Goal: Book appointment/travel/reservation

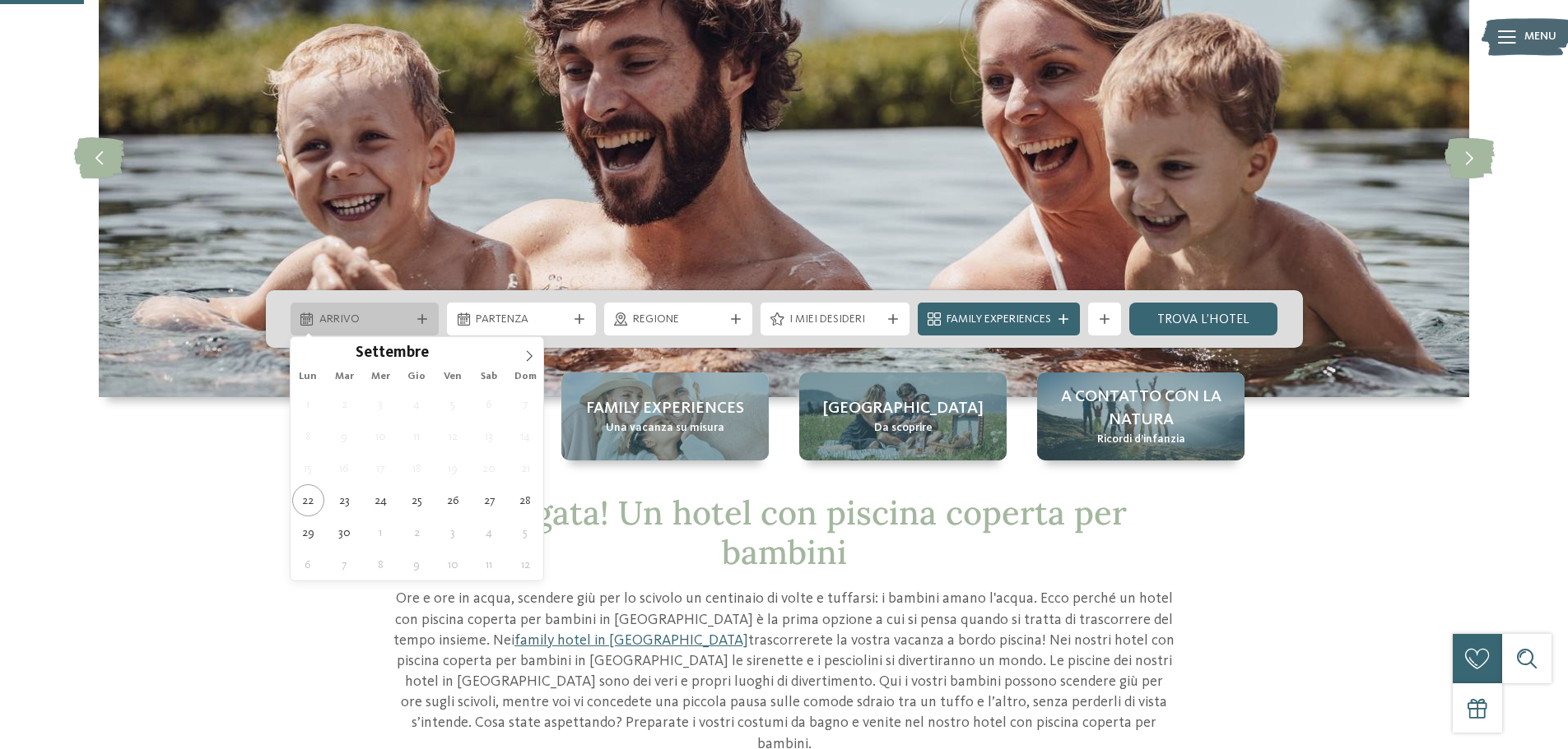
click at [386, 313] on span "Arrivo" at bounding box center [364, 320] width 91 height 17
click at [531, 357] on icon at bounding box center [530, 356] width 6 height 11
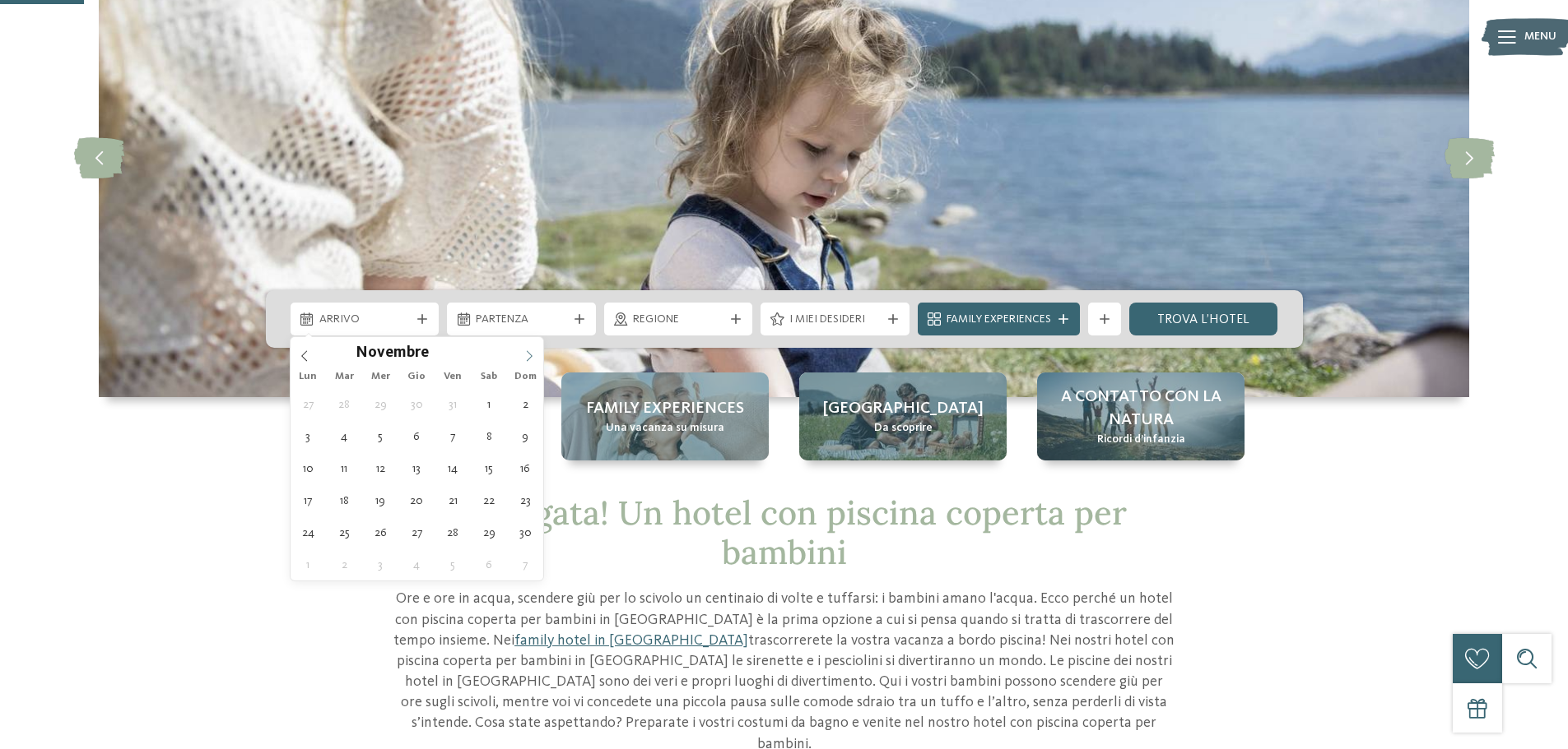
click at [532, 357] on icon at bounding box center [530, 356] width 6 height 11
type div "[DATE]"
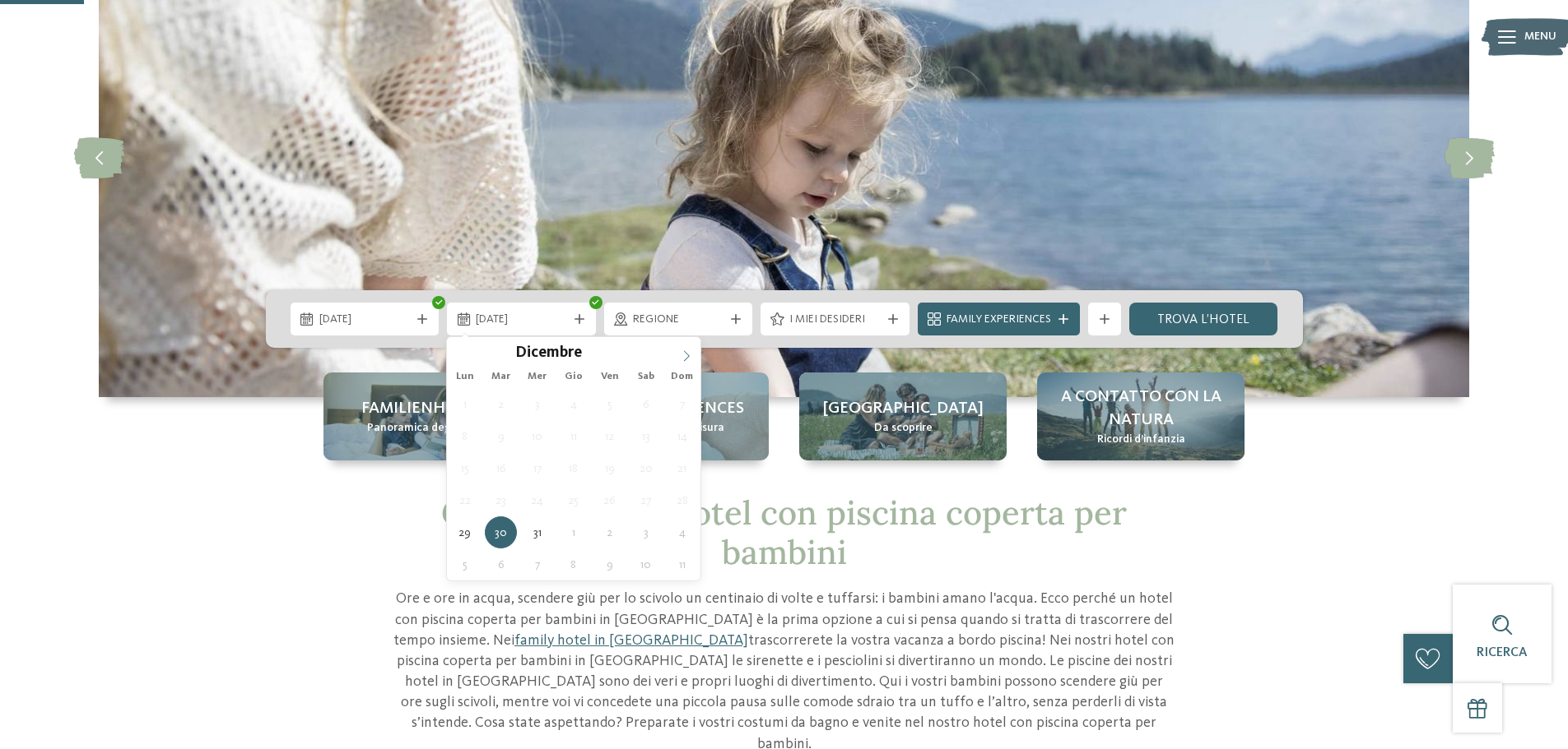
type input "****"
click at [679, 354] on span at bounding box center [687, 351] width 28 height 28
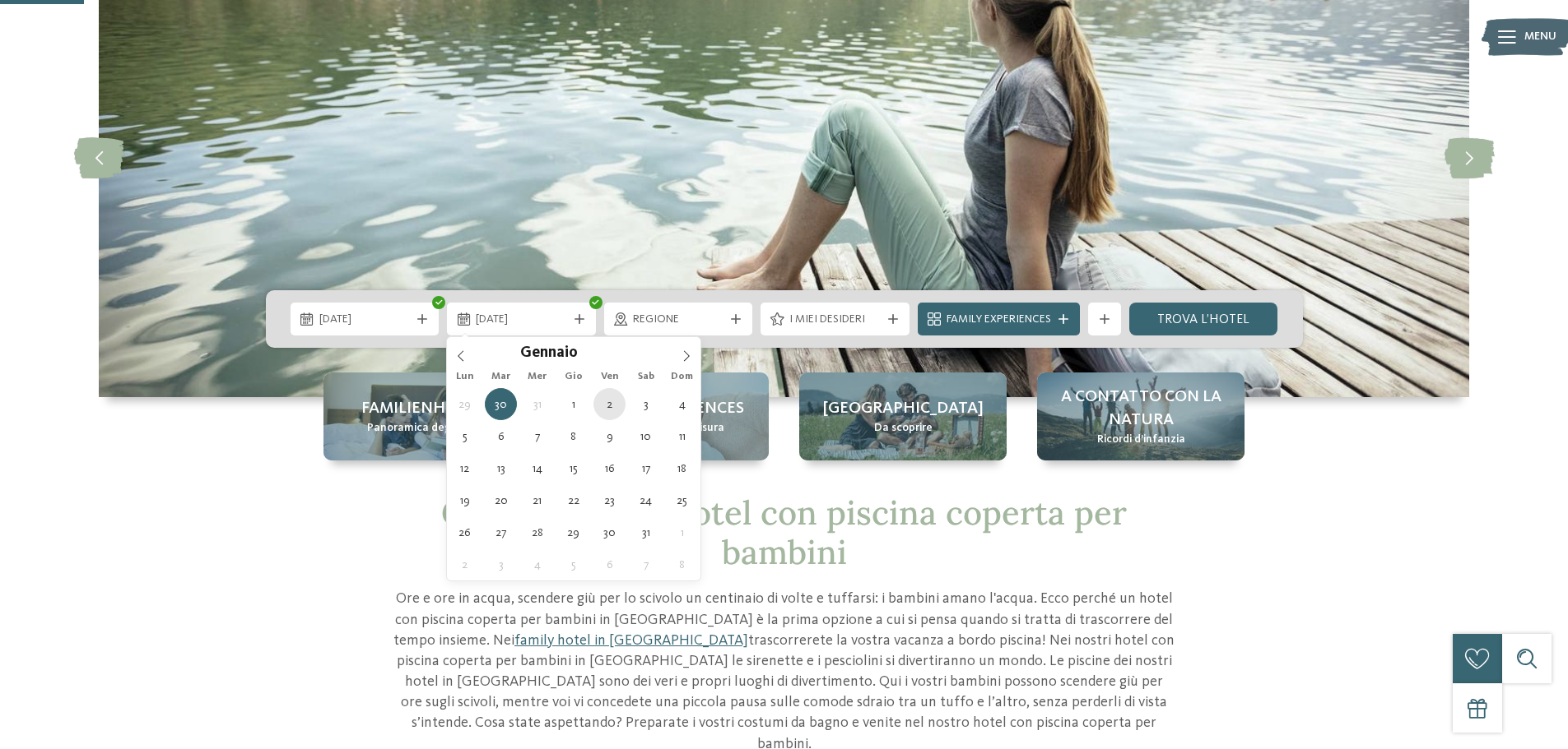
type div "[DATE]"
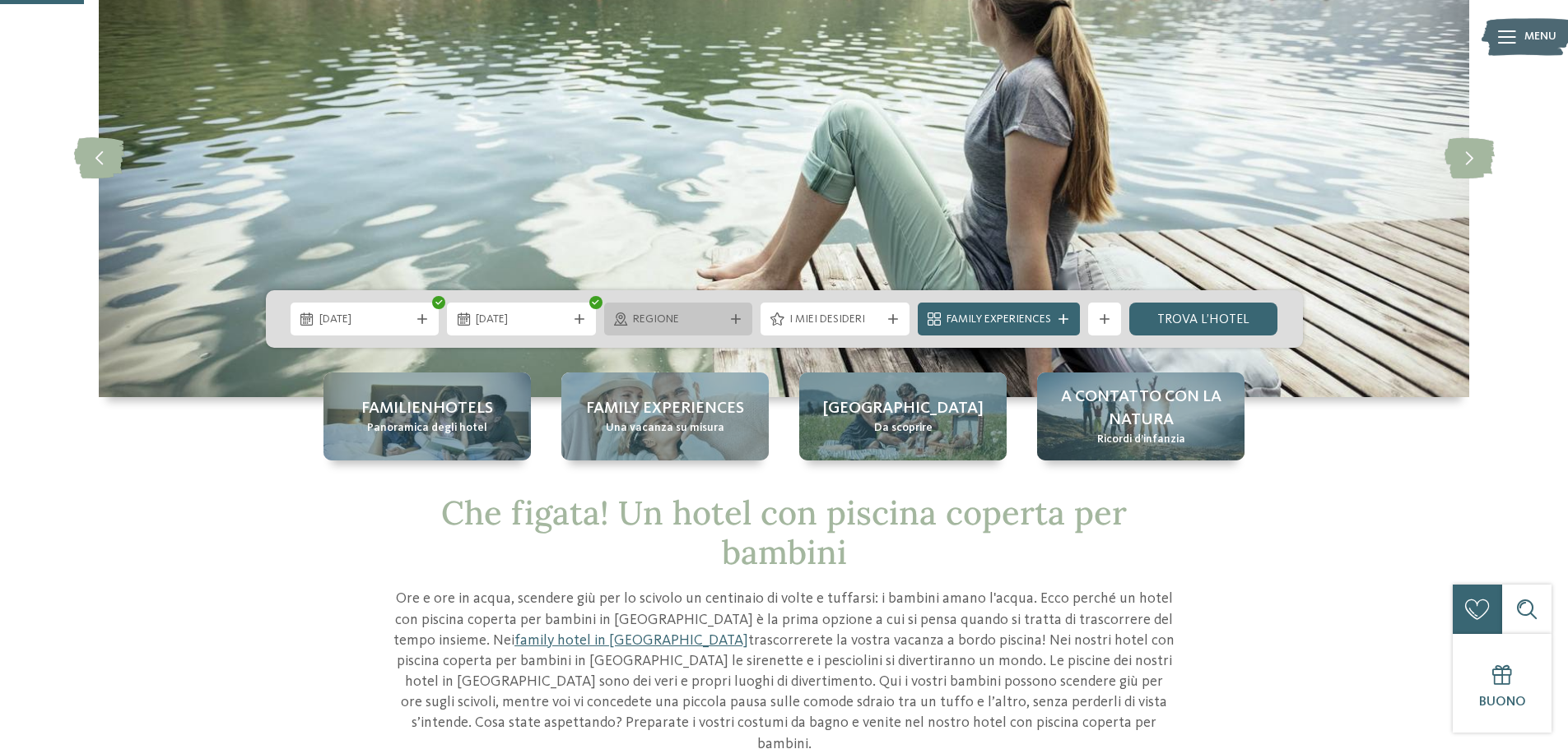
click at [678, 315] on span "Regione" at bounding box center [678, 320] width 91 height 17
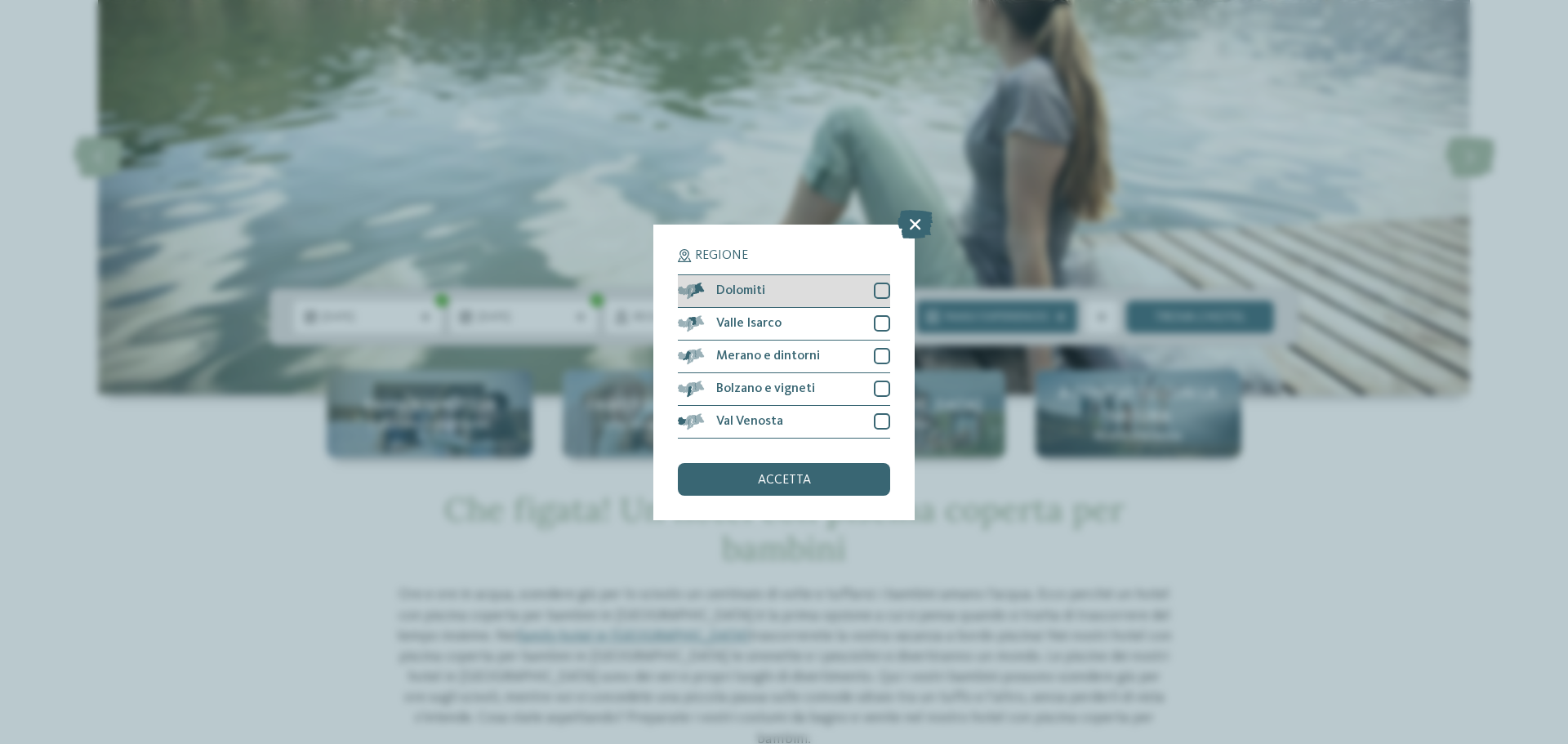
click at [883, 294] on div at bounding box center [882, 290] width 17 height 17
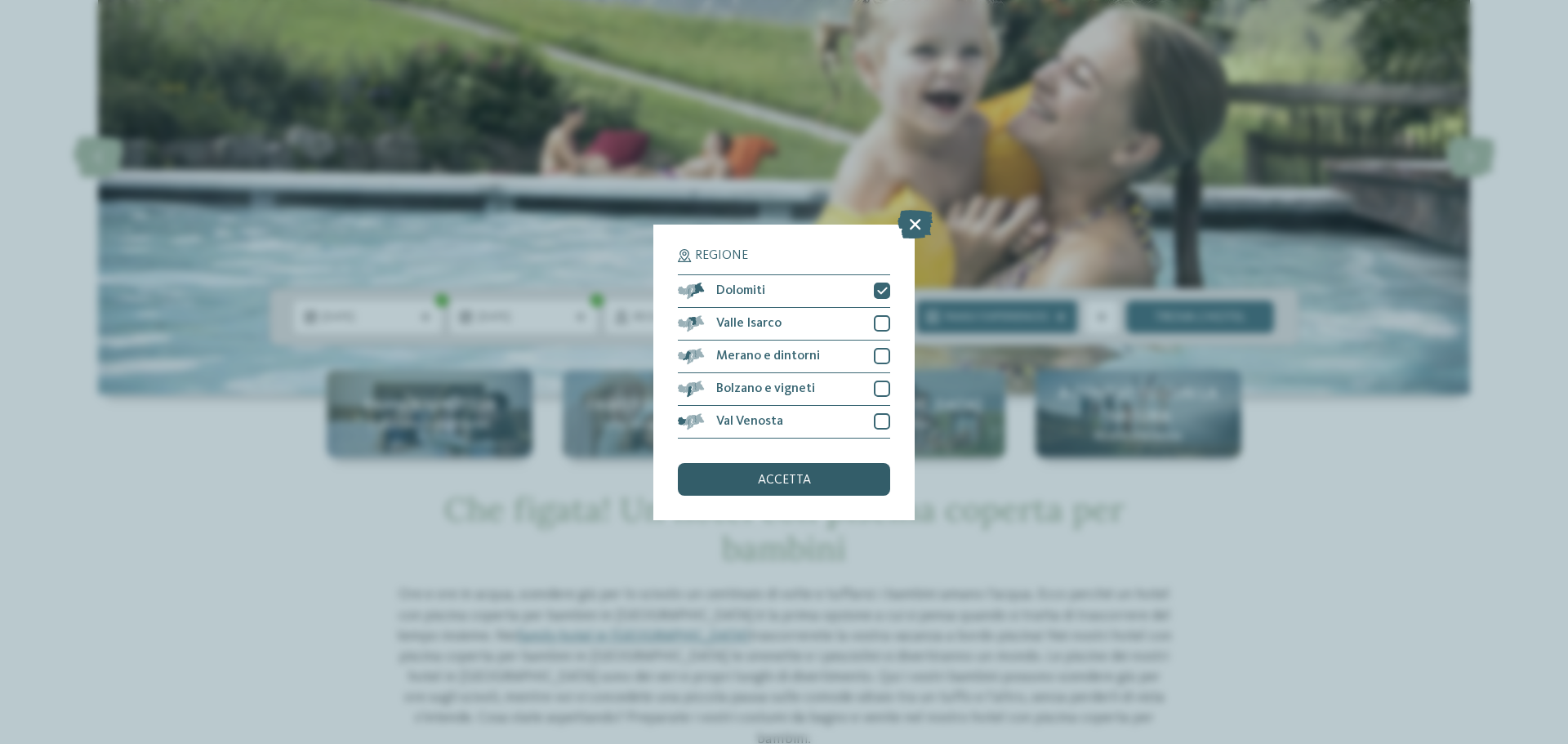
click at [833, 473] on div "accetta" at bounding box center [784, 479] width 213 height 33
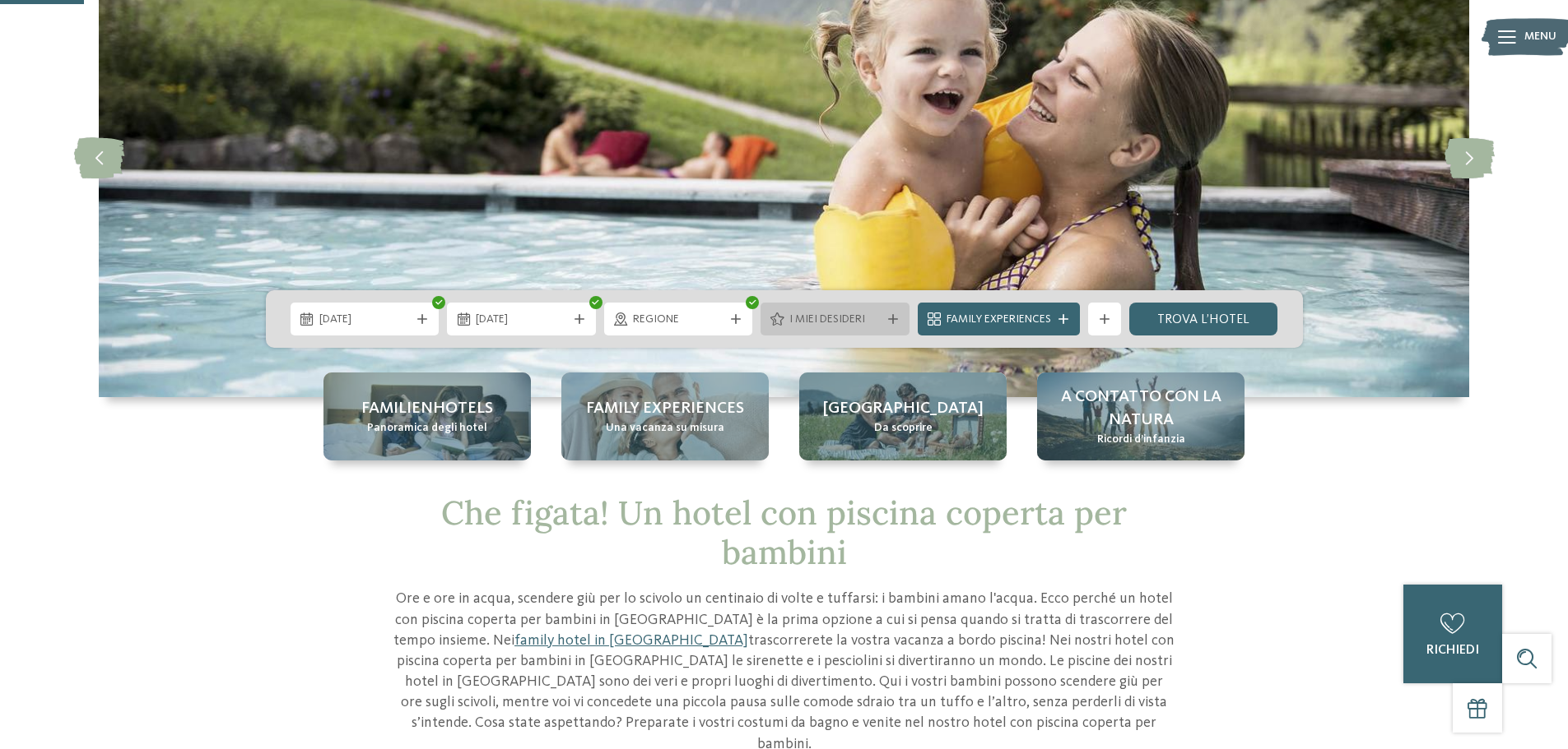
click at [868, 331] on div "I miei desideri" at bounding box center [834, 319] width 149 height 33
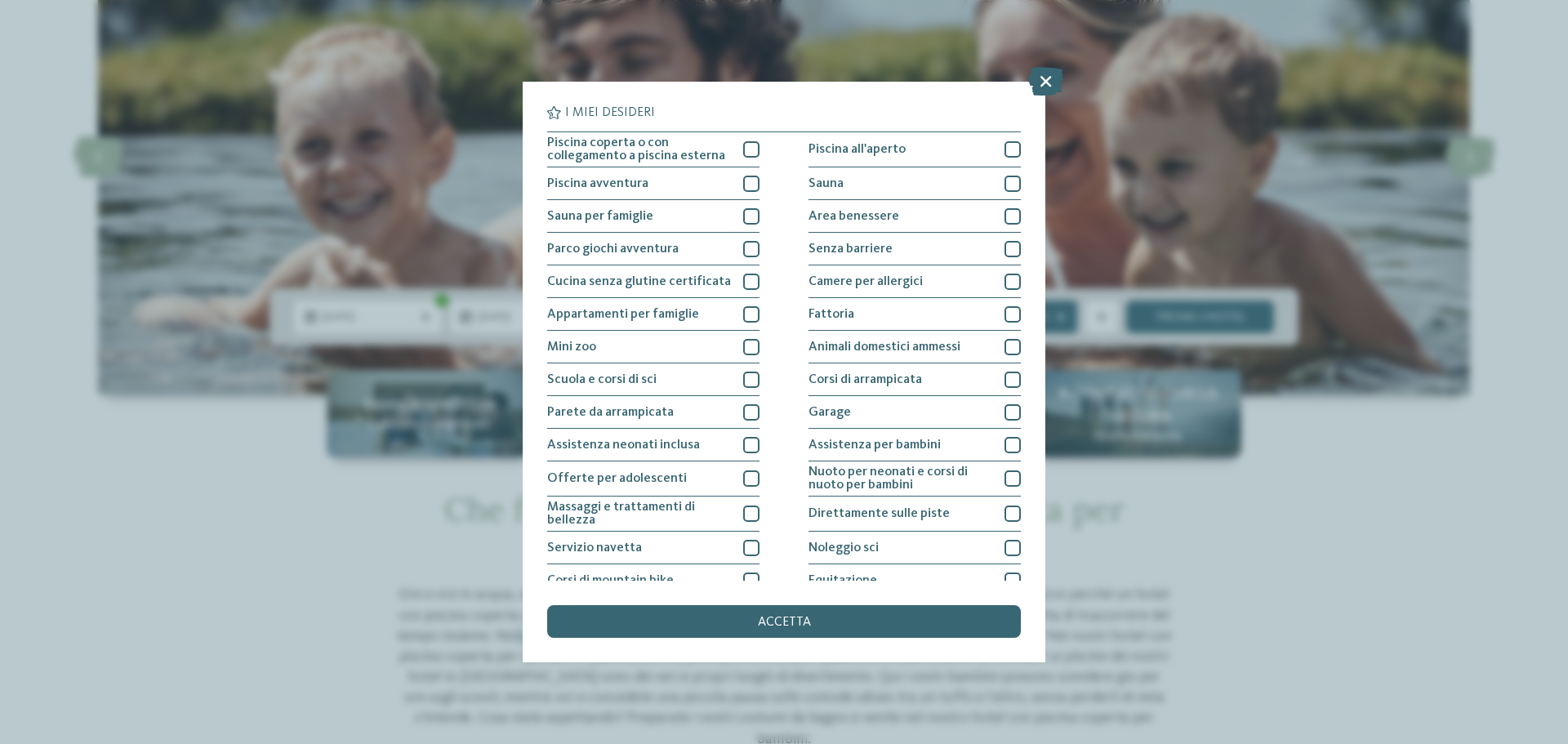
drag, startPoint x: 1191, startPoint y: 558, endPoint x: 1176, endPoint y: 558, distance: 15.0
click at [1189, 558] on div "I miei desideri Piscina coperta o con collegamento a piscina esterna Piscina al…" at bounding box center [784, 372] width 1568 height 744
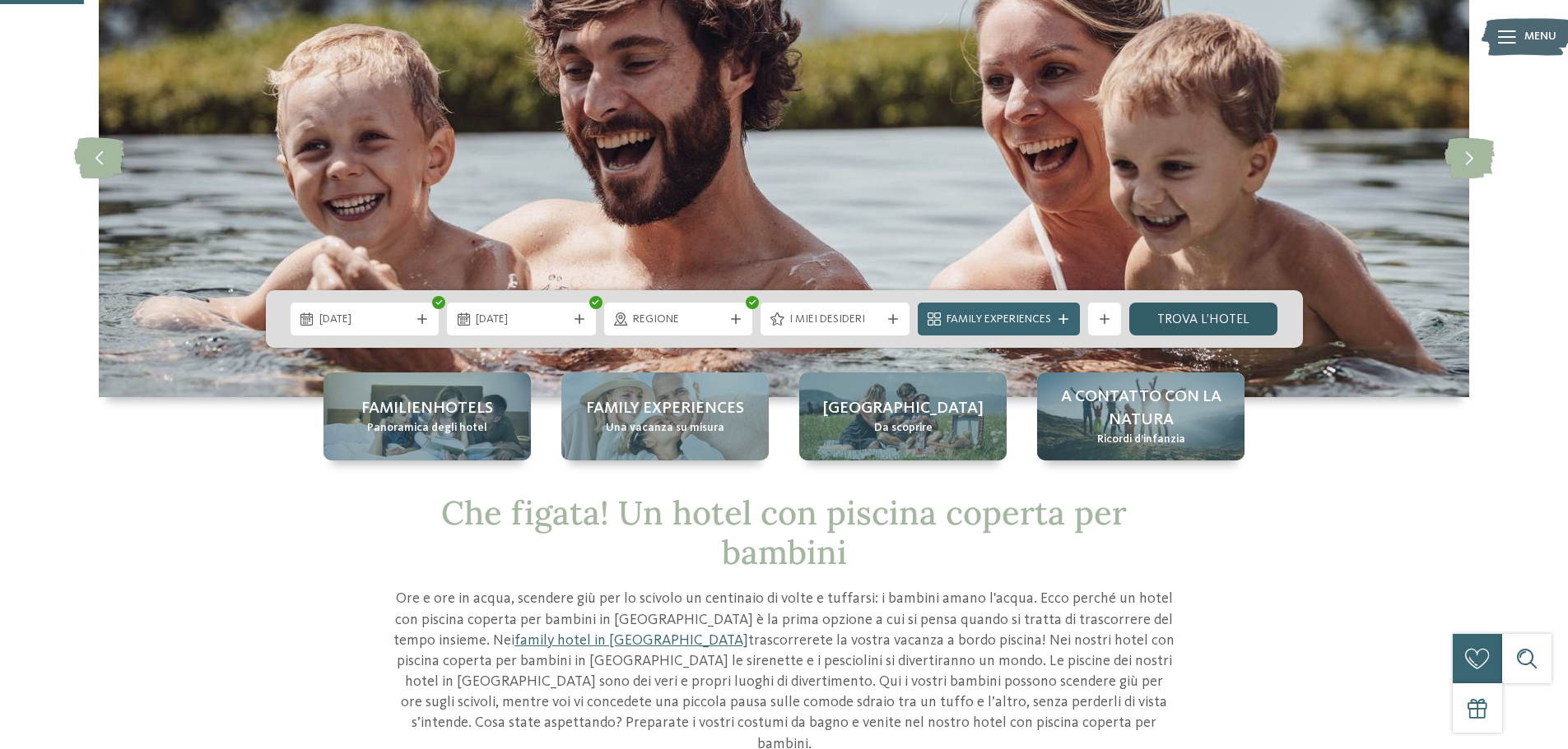
click at [1164, 315] on link "trova l’hotel" at bounding box center [1204, 319] width 149 height 33
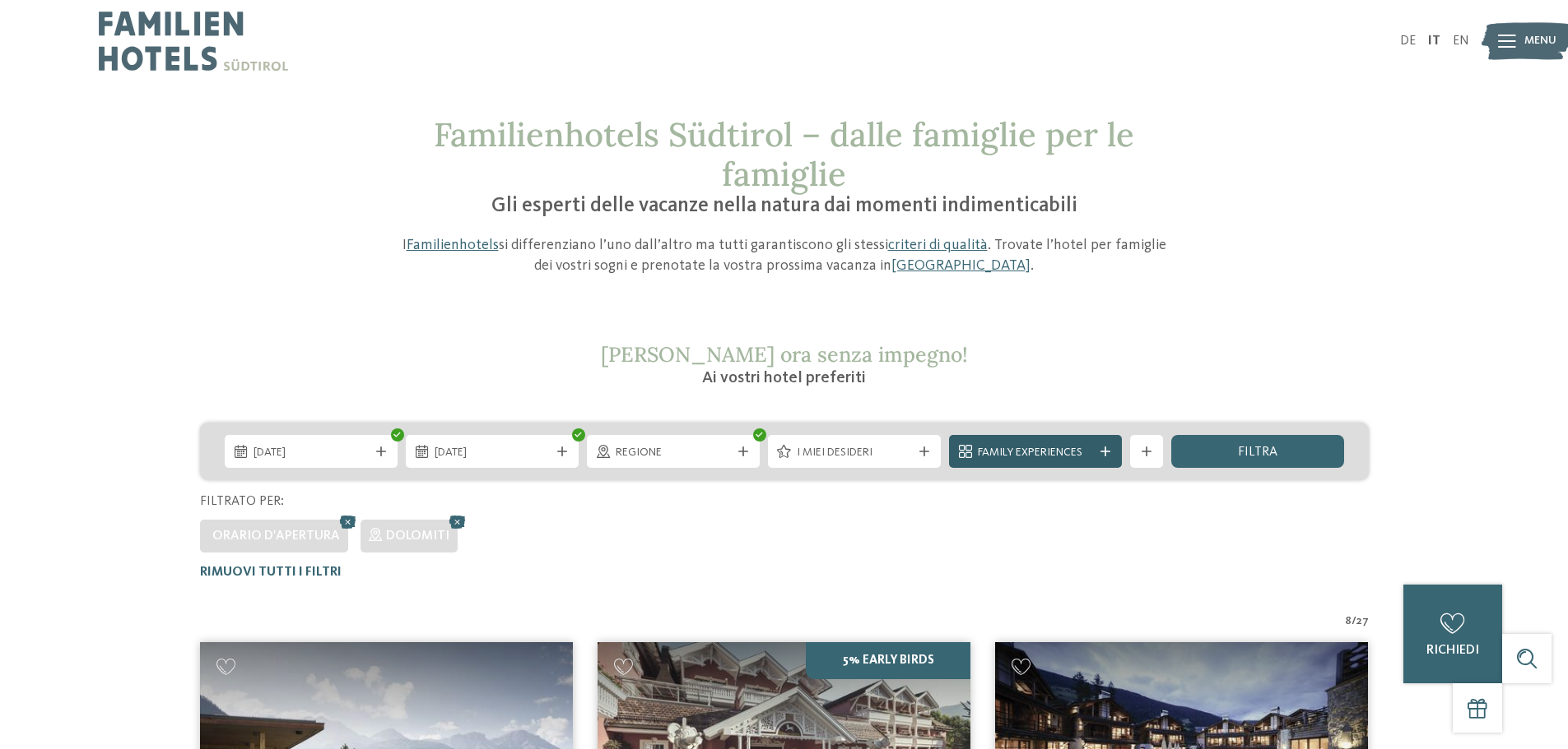
click at [1075, 459] on span "Family Experiences" at bounding box center [1036, 453] width 115 height 17
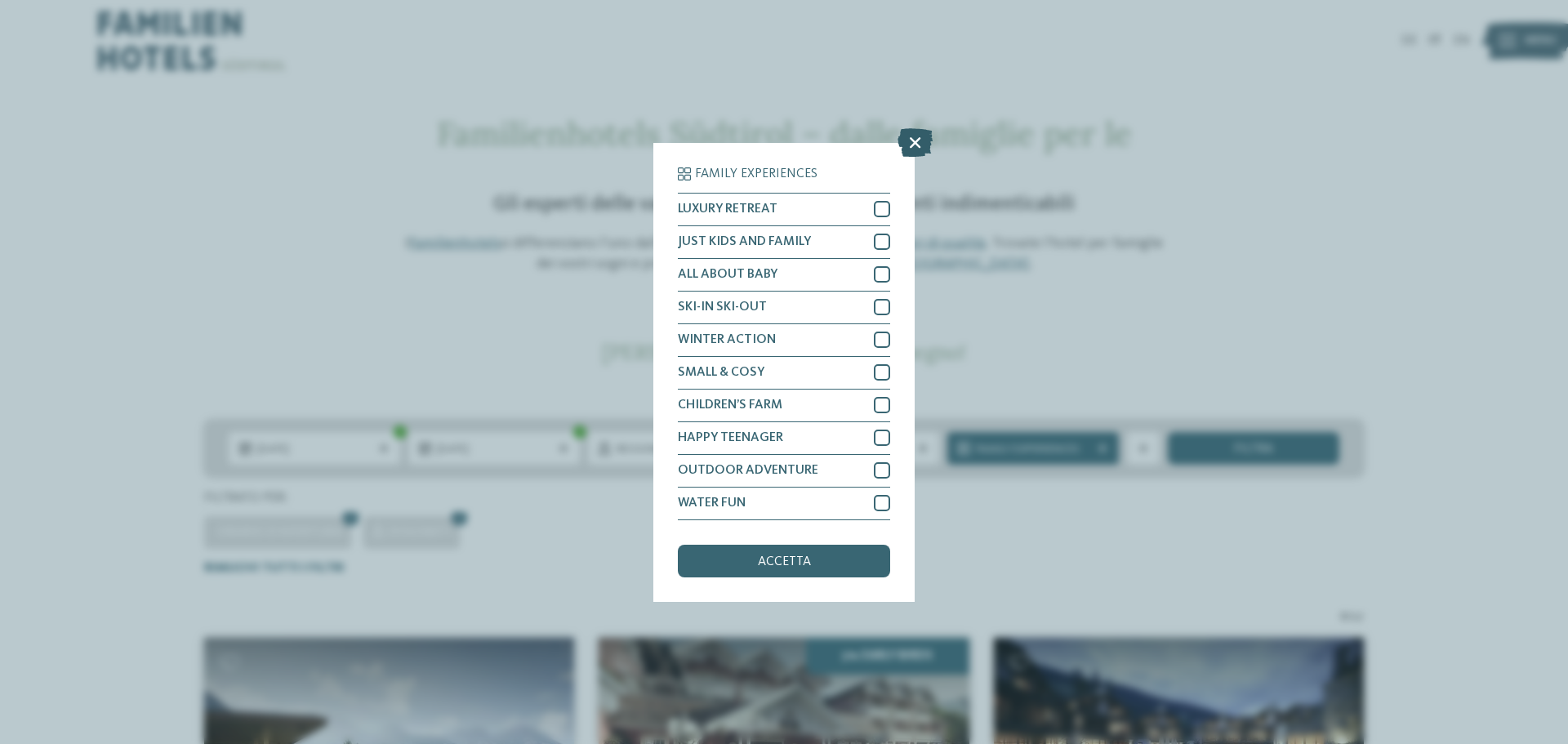
click at [917, 142] on icon at bounding box center [915, 142] width 35 height 29
